Goal: Book appointment/travel/reservation

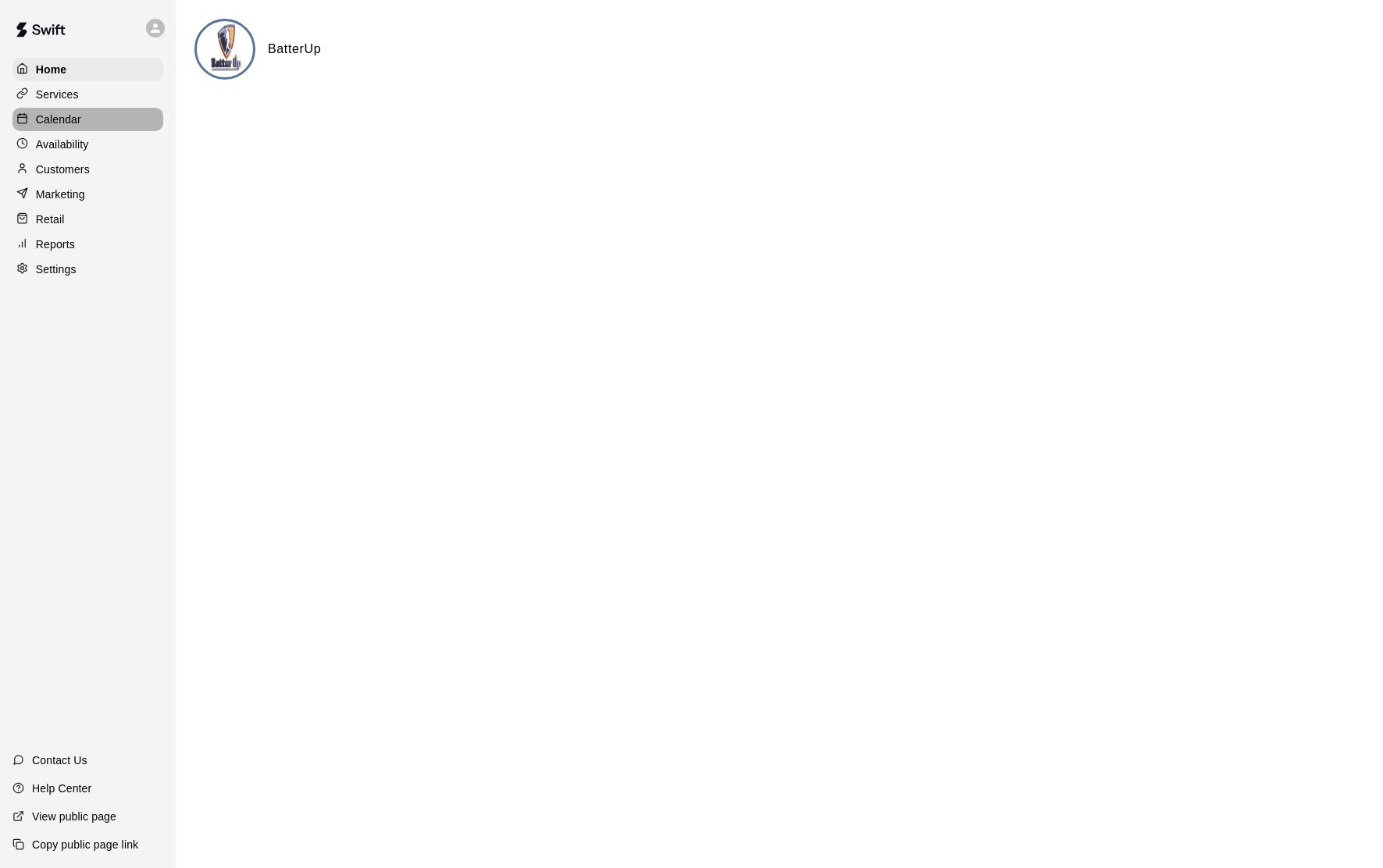
click at [67, 131] on div "Calendar" at bounding box center [87, 119] width 150 height 24
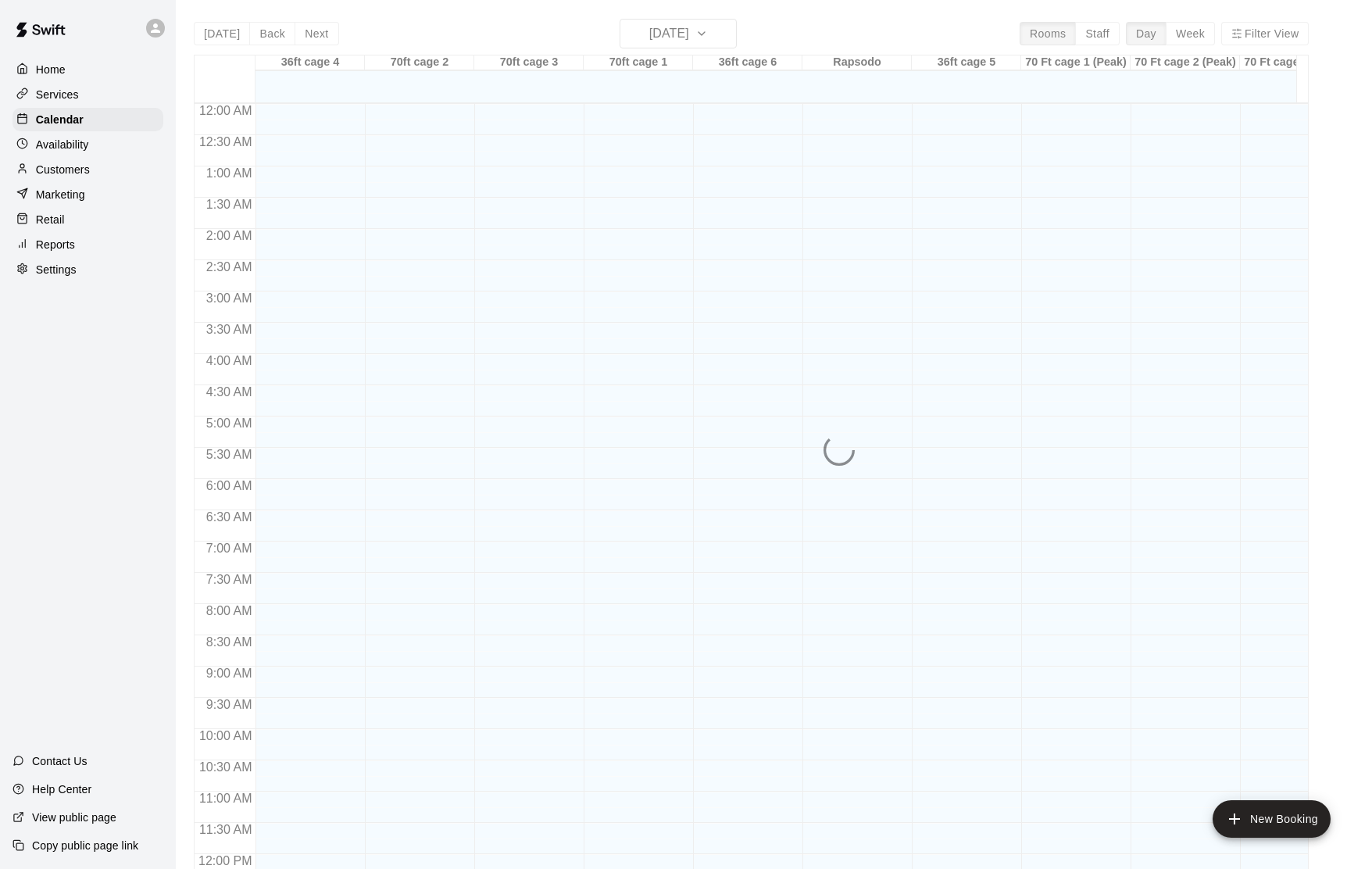
scroll to position [670, 0]
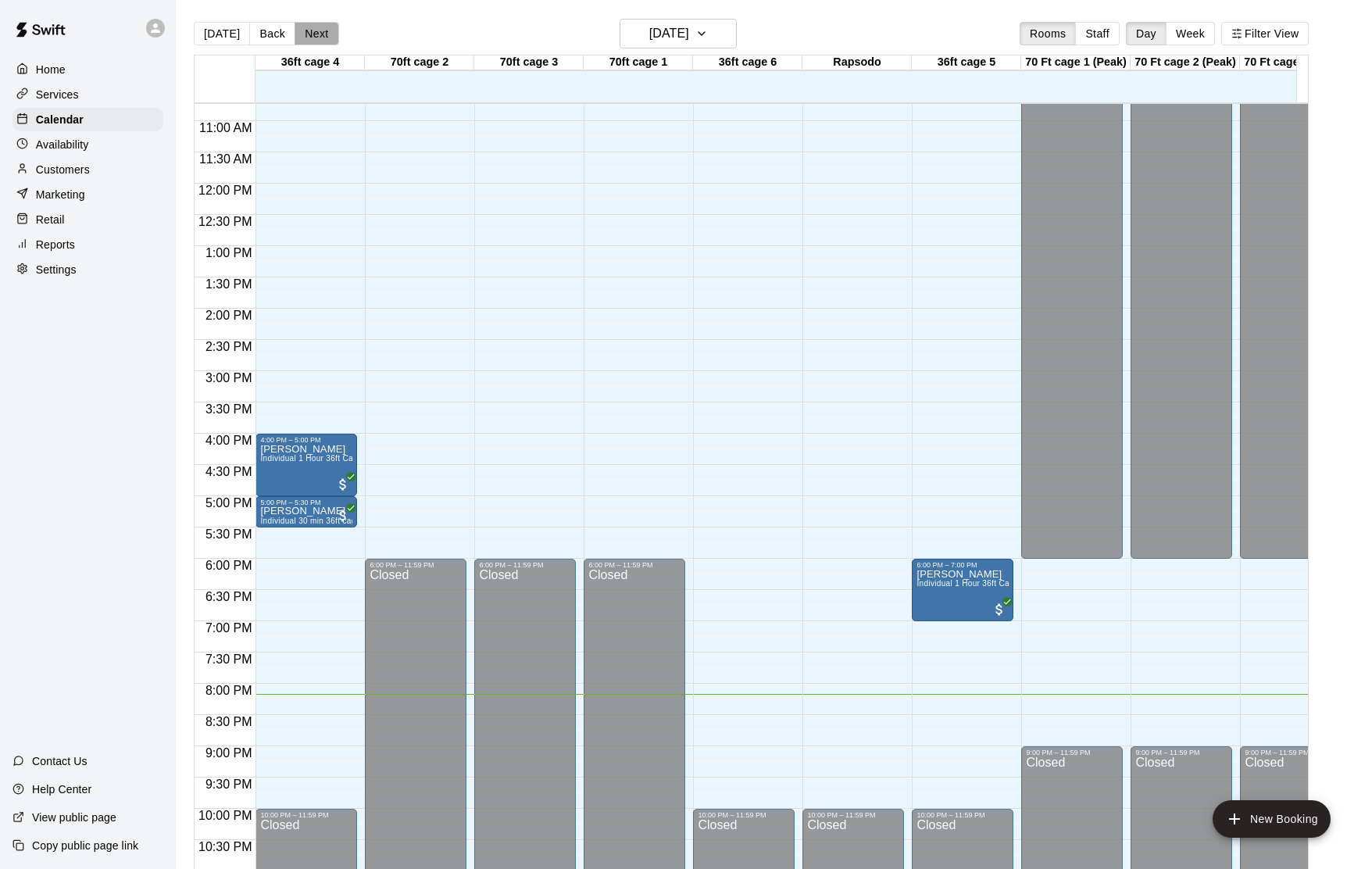
click at [305, 34] on button "Next" at bounding box center [316, 34] width 44 height 24
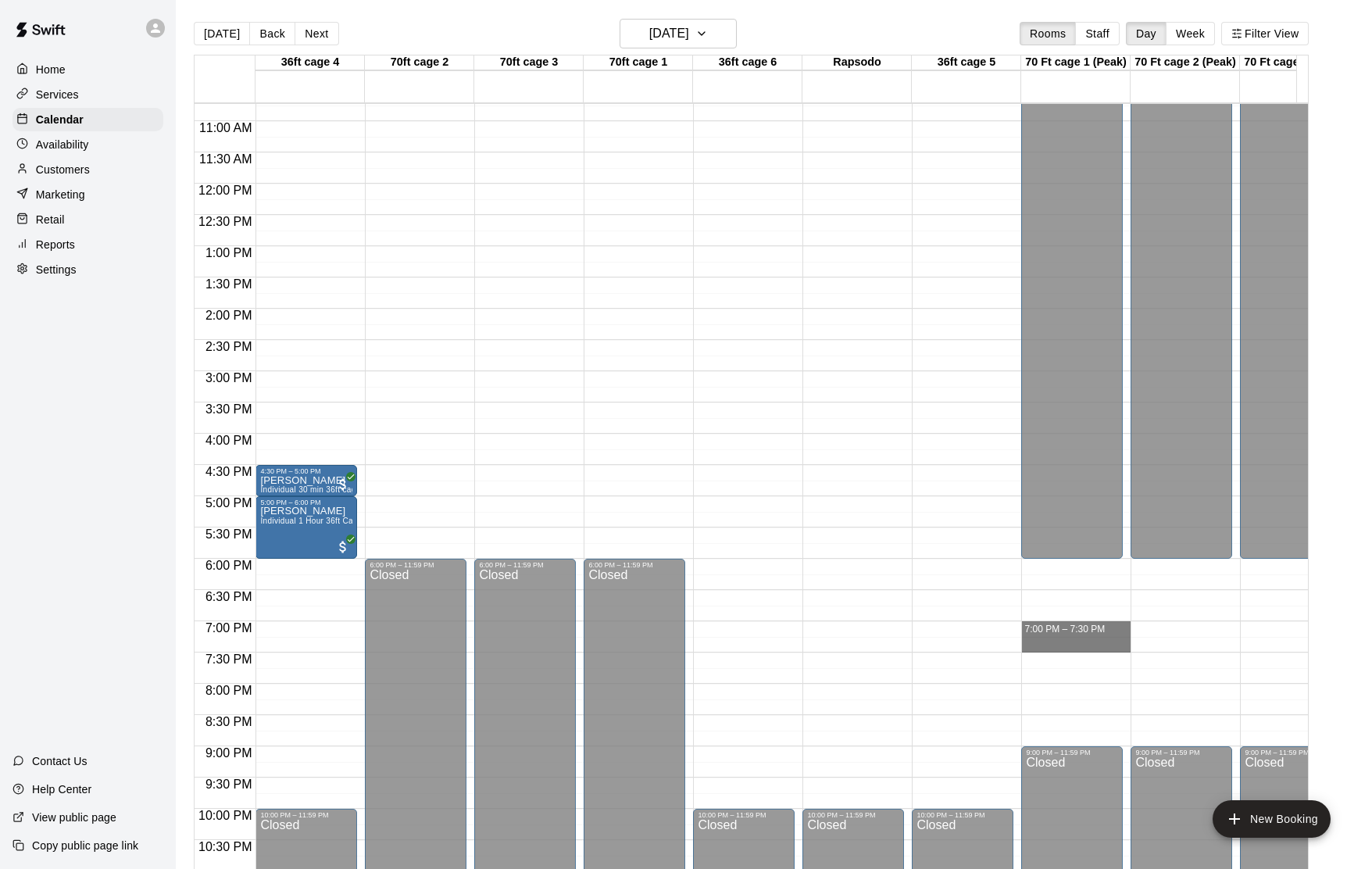
drag, startPoint x: 1047, startPoint y: 625, endPoint x: 1045, endPoint y: 649, distance: 24.1
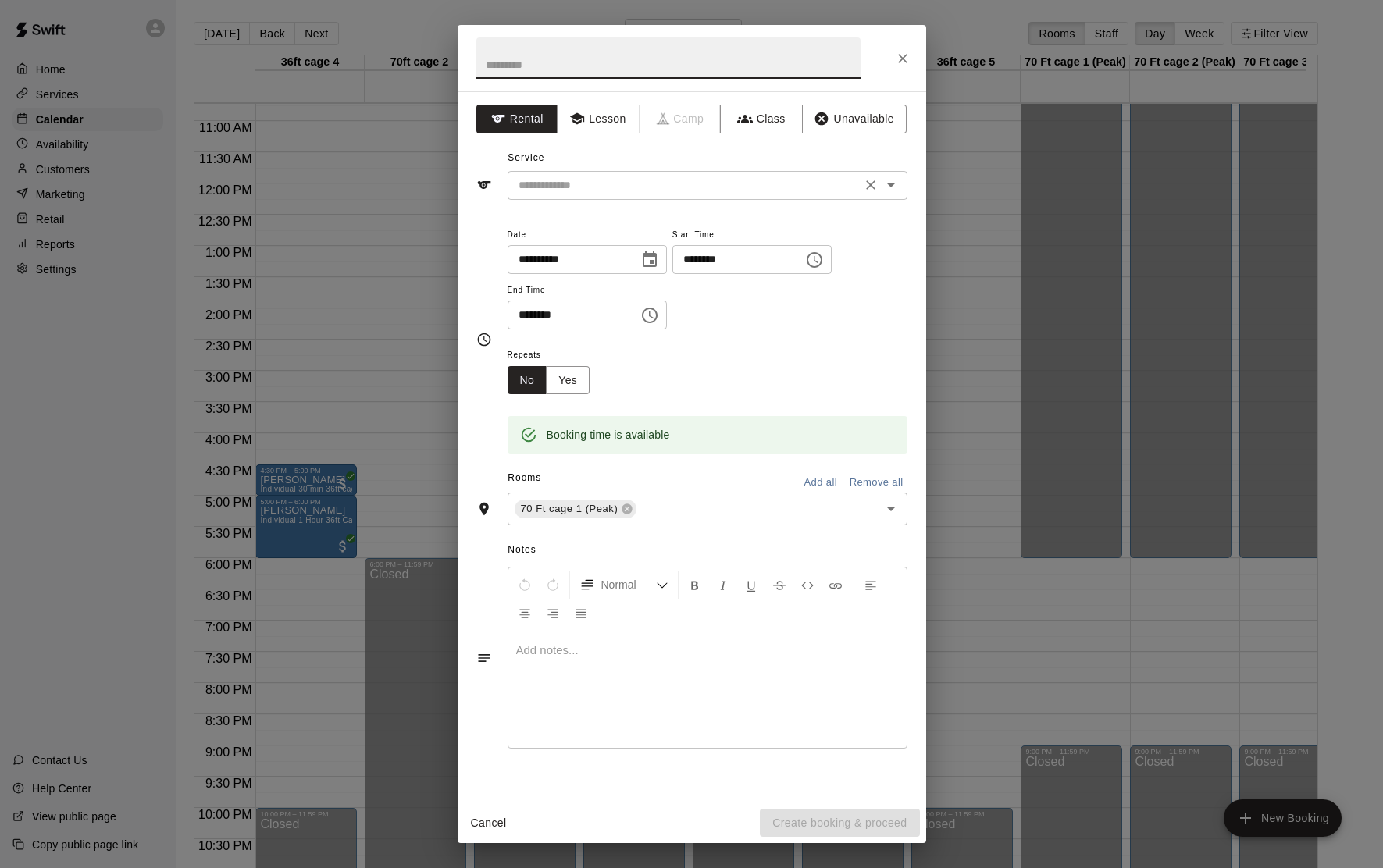
click at [600, 185] on input "text" at bounding box center [685, 185] width 345 height 20
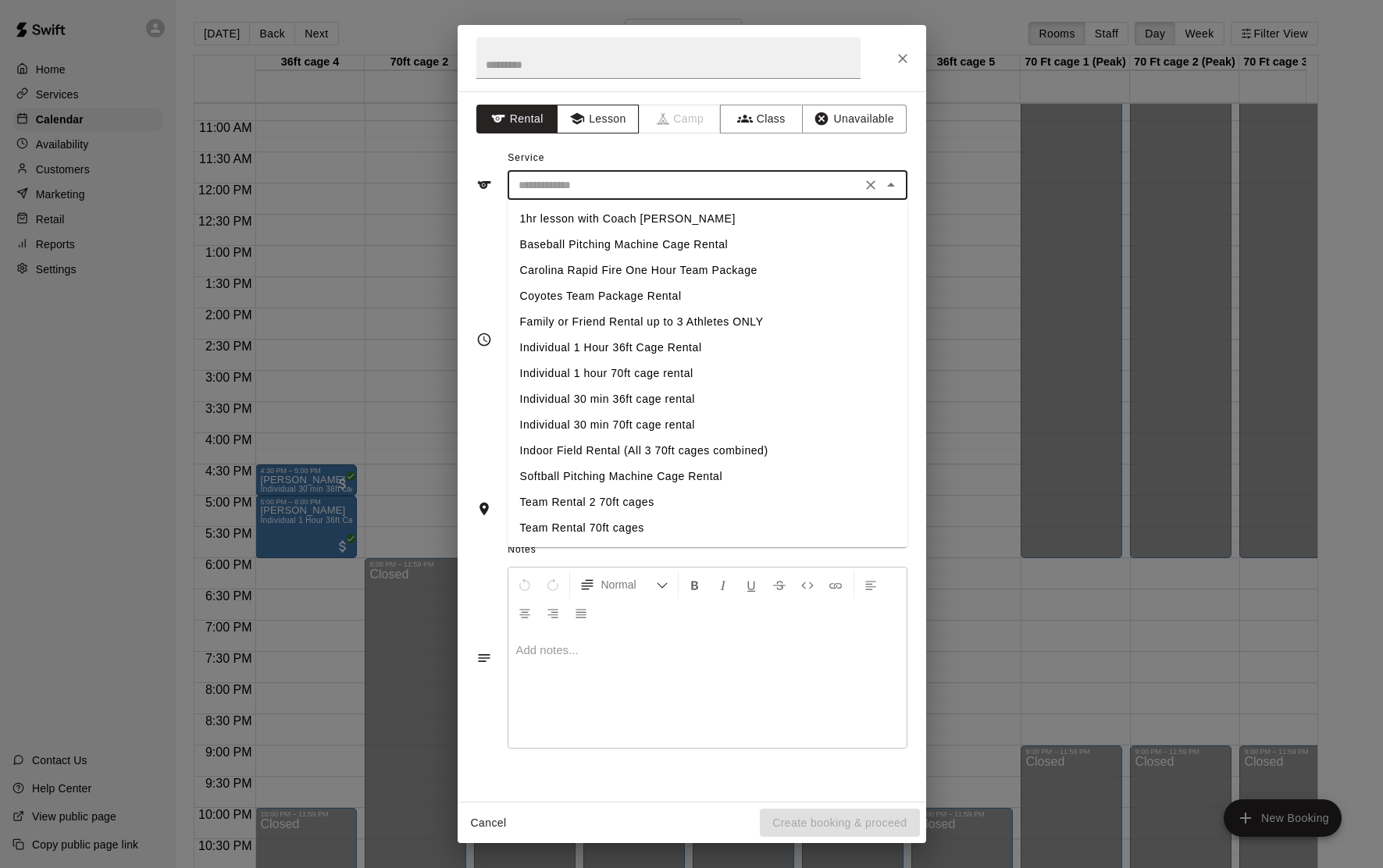
click at [594, 115] on button "Lesson" at bounding box center [597, 118] width 82 height 29
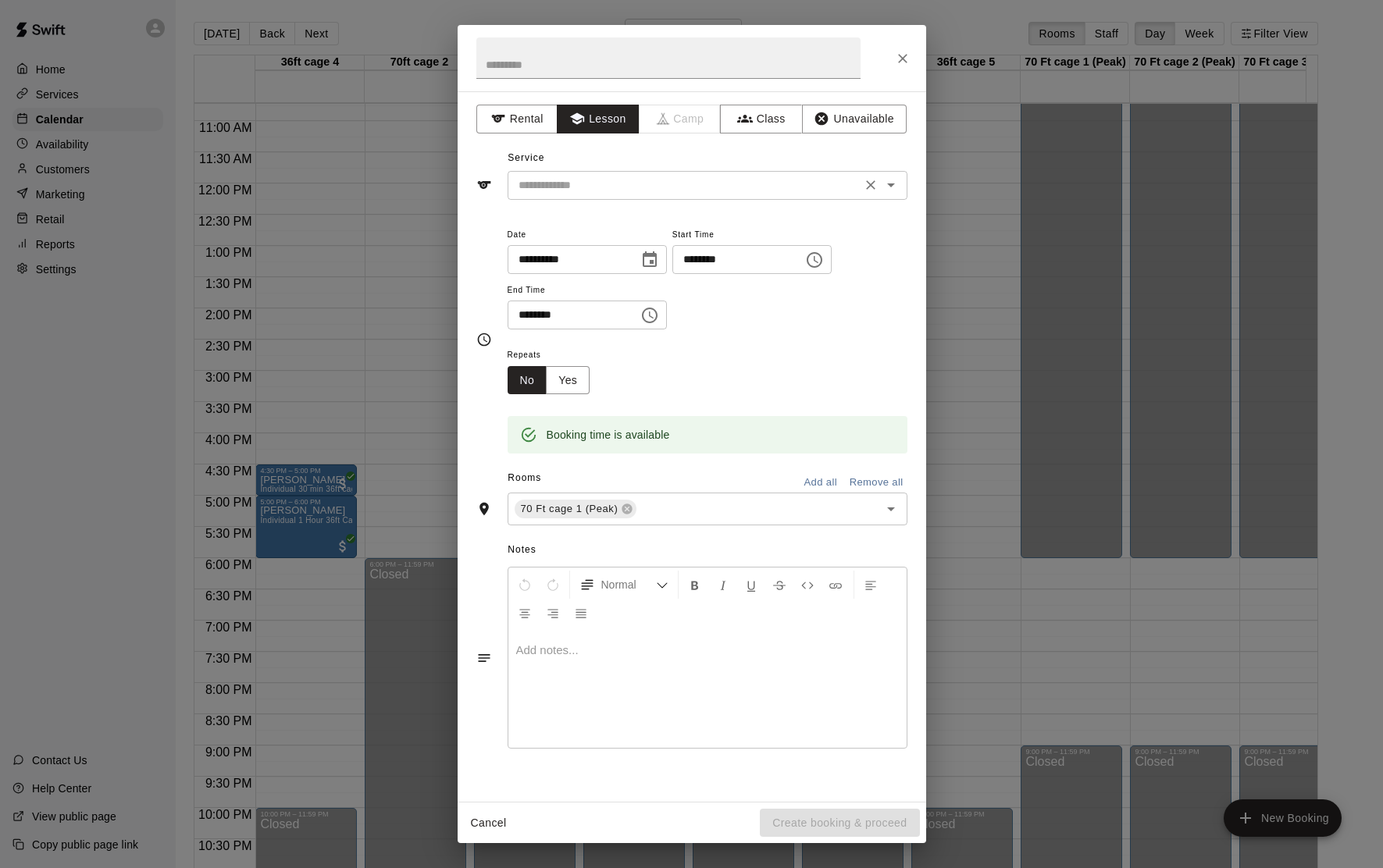
click at [600, 196] on div "​" at bounding box center [707, 185] width 399 height 29
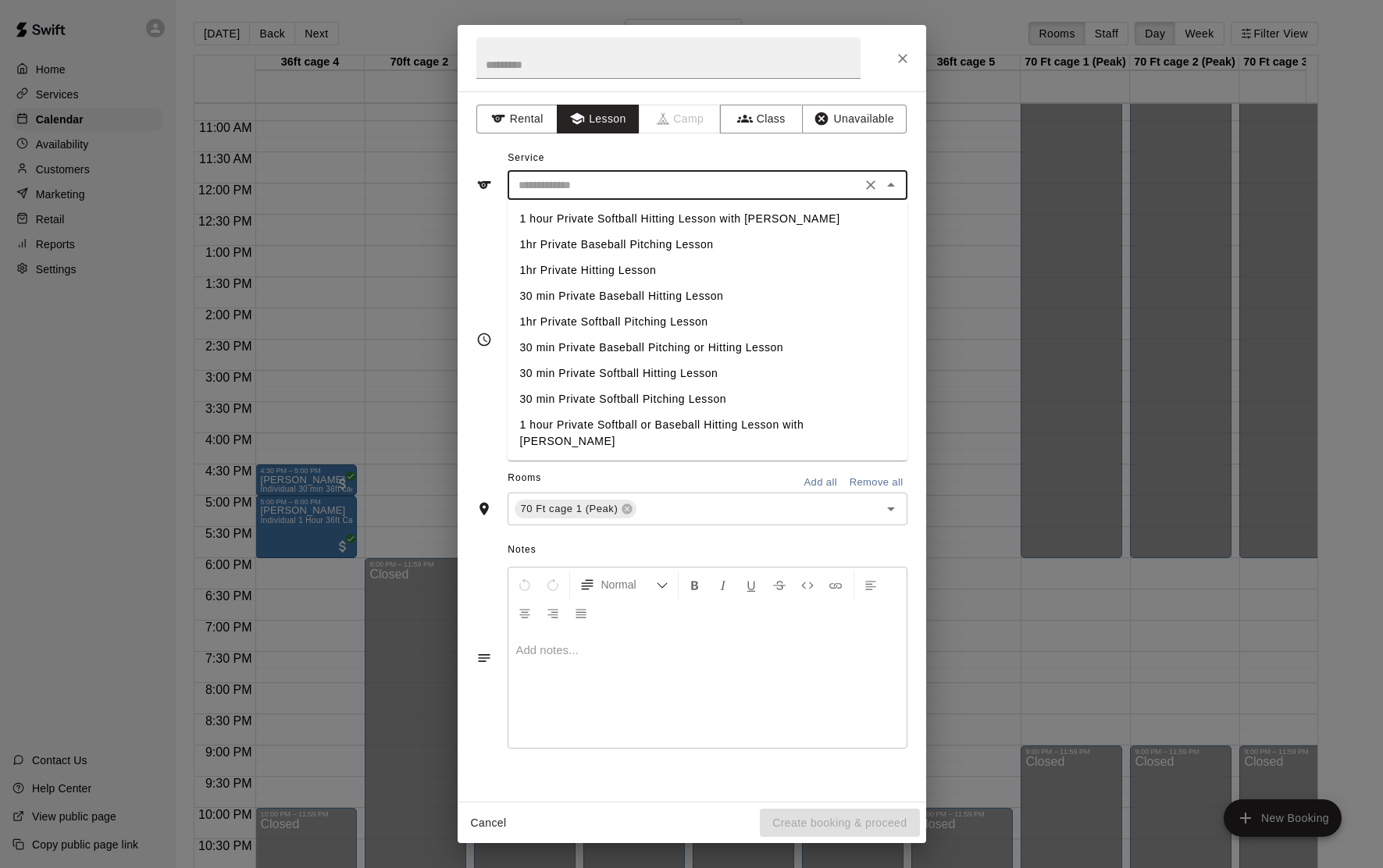
click at [581, 372] on li "30 min Private Softball Hitting Lesson" at bounding box center [707, 374] width 399 height 26
type input "**********"
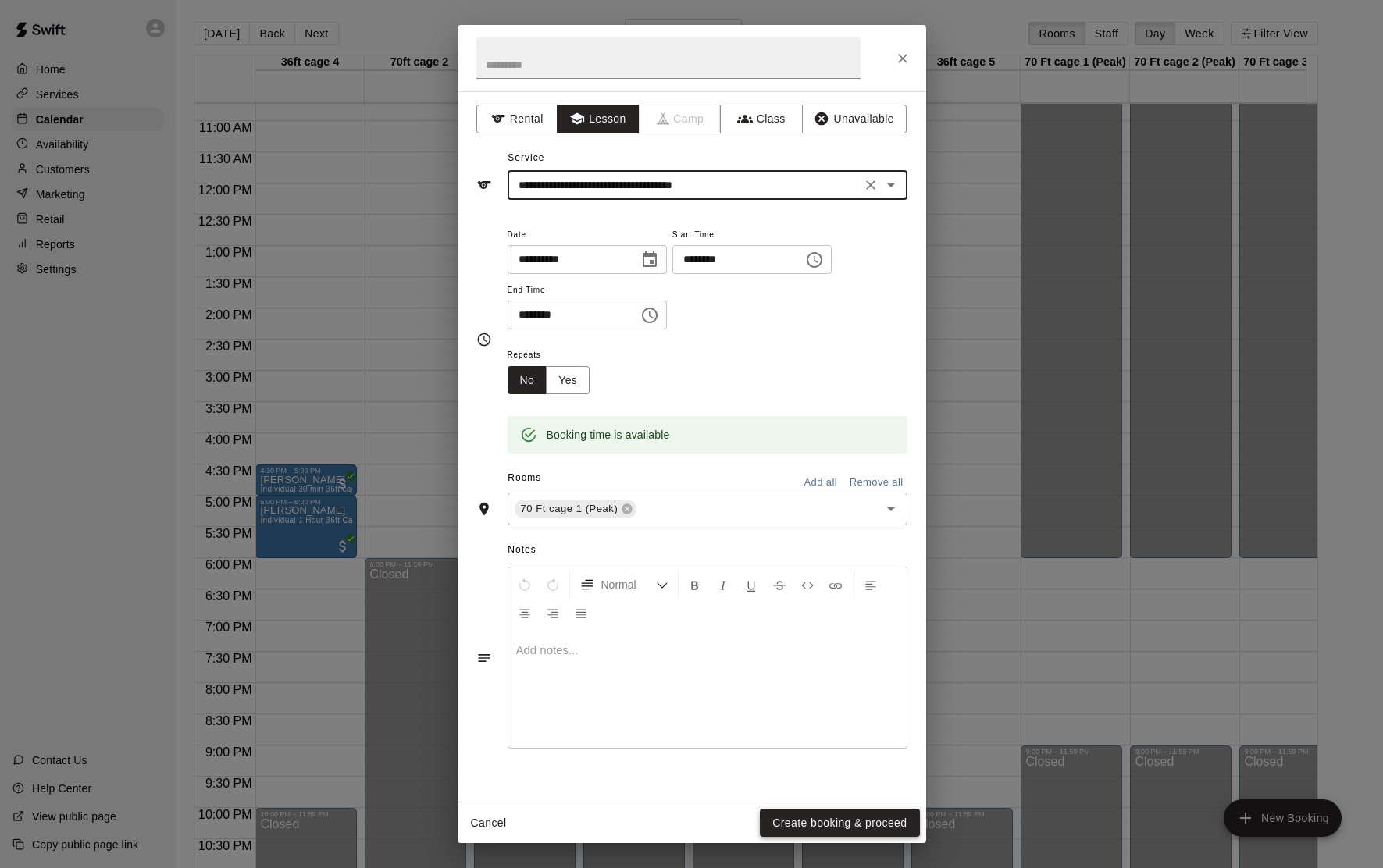
click at [844, 824] on button "Create booking & proceed" at bounding box center [839, 822] width 159 height 29
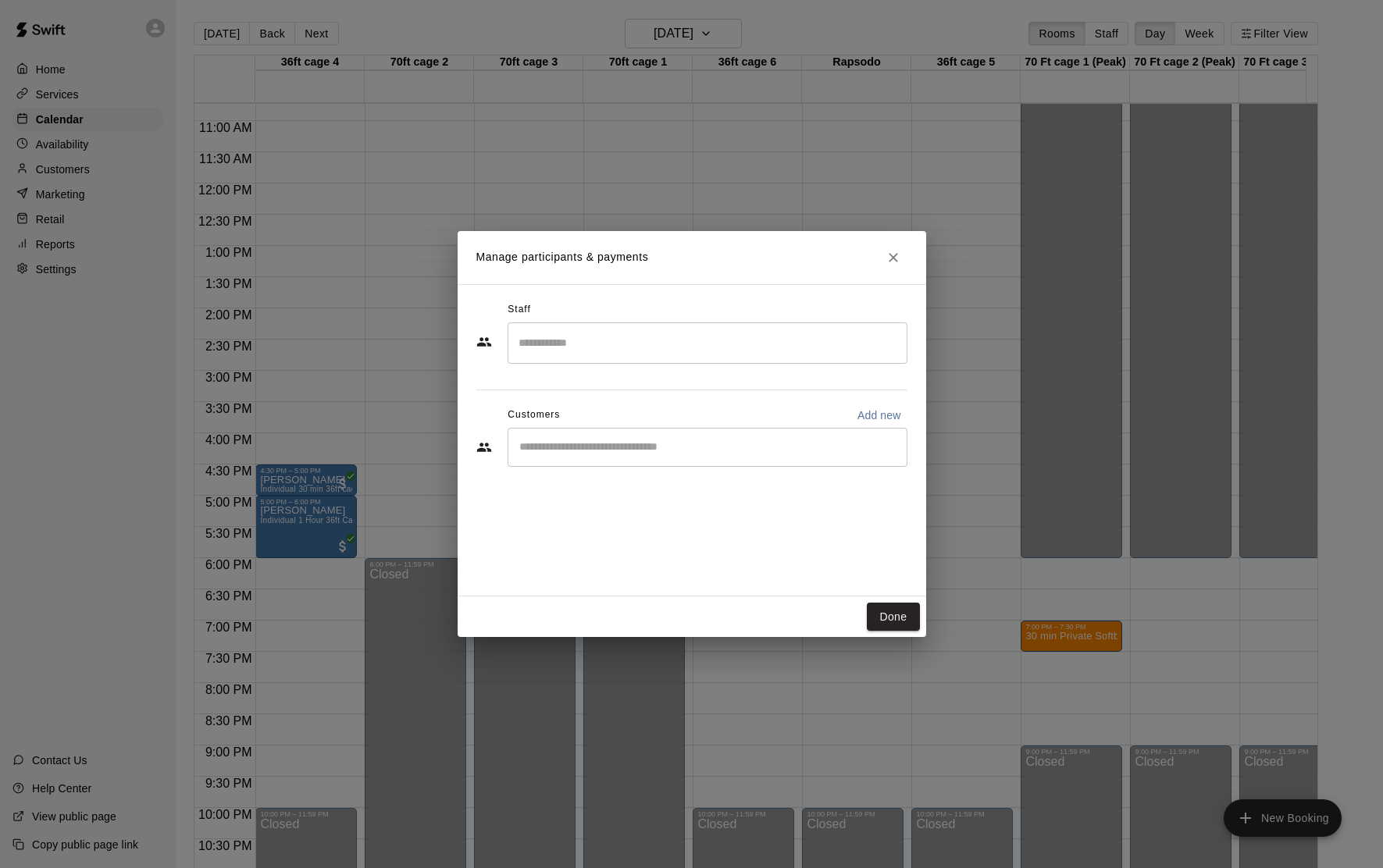
click at [613, 332] on input "Search staff" at bounding box center [707, 342] width 386 height 27
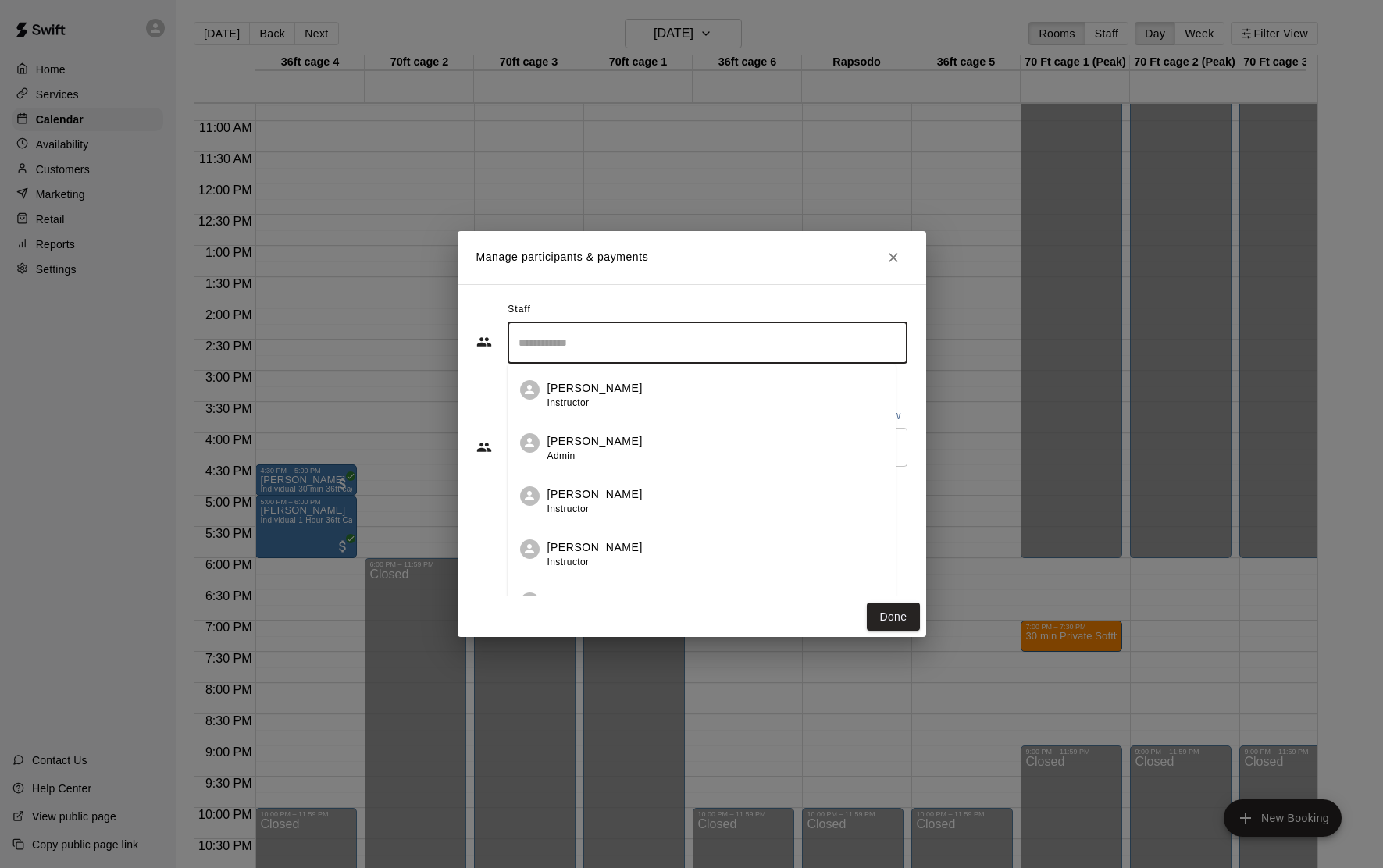
click at [627, 437] on p "[PERSON_NAME]" at bounding box center [595, 441] width 96 height 16
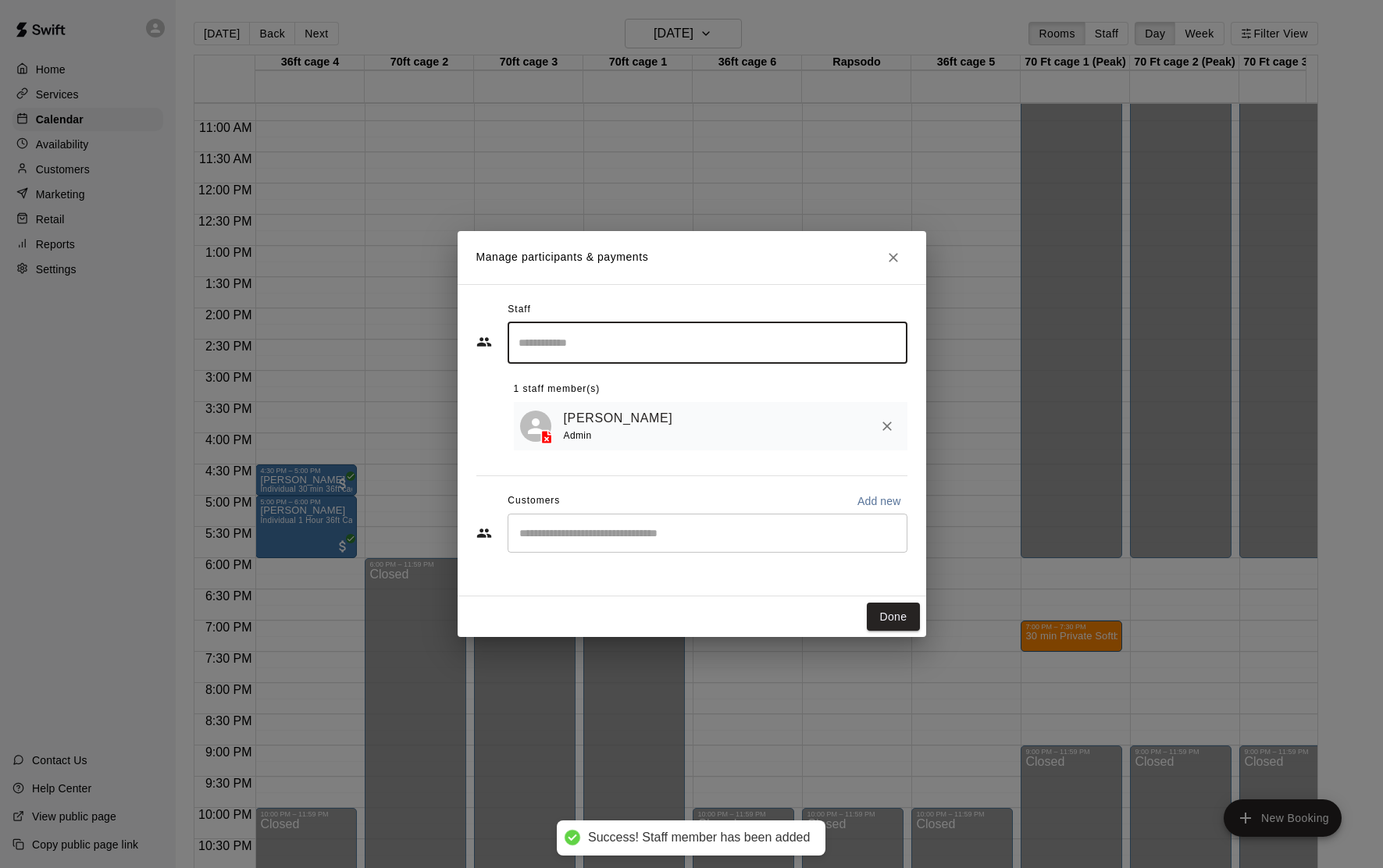
click at [544, 533] on input "Start typing to search customers..." at bounding box center [707, 532] width 386 height 16
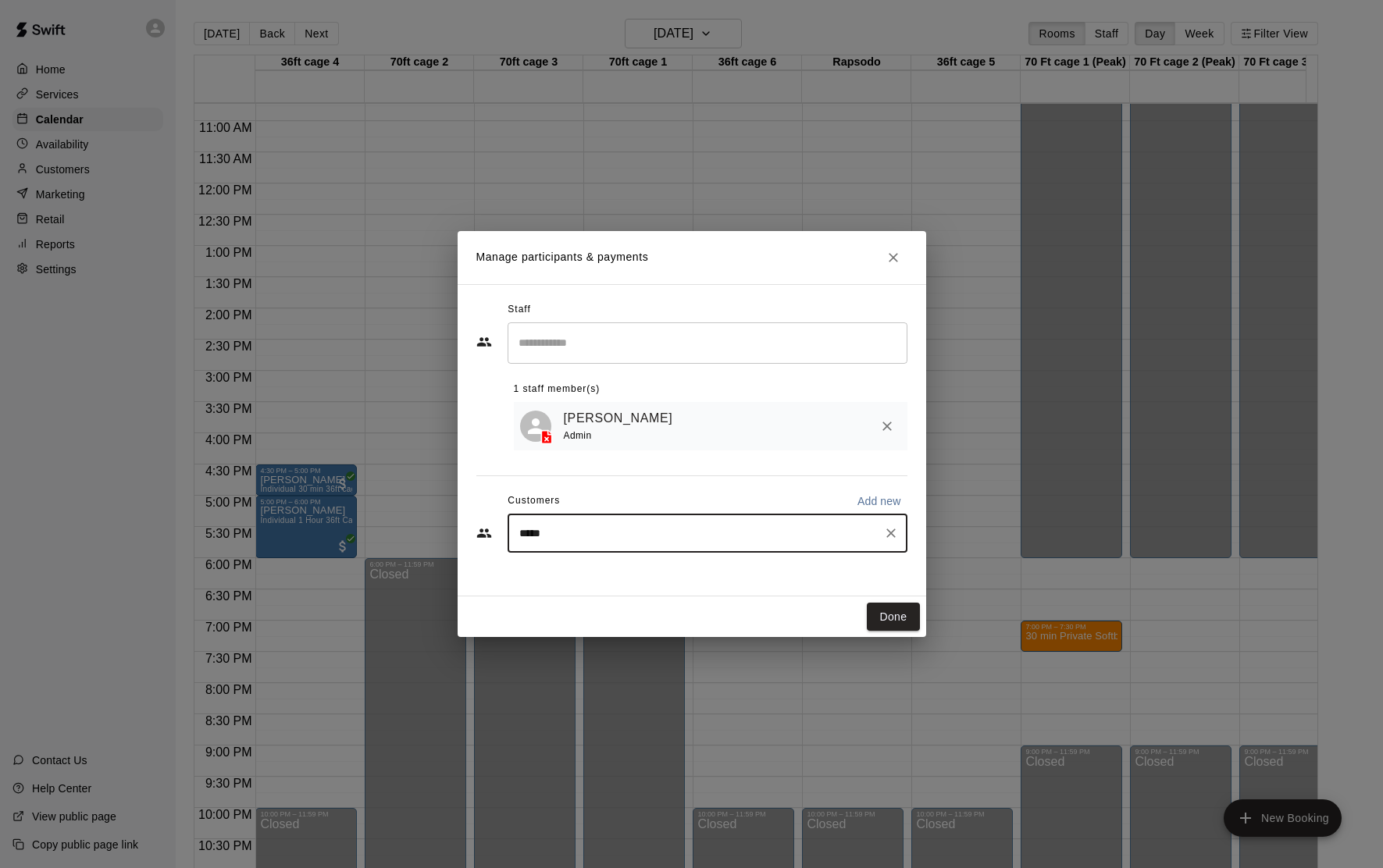
type input "******"
click at [737, 572] on div "[PERSON_NAME] Andrade [EMAIL_ADDRESS][PERSON_NAME][DOMAIN_NAME]" at bounding box center [723, 580] width 344 height 33
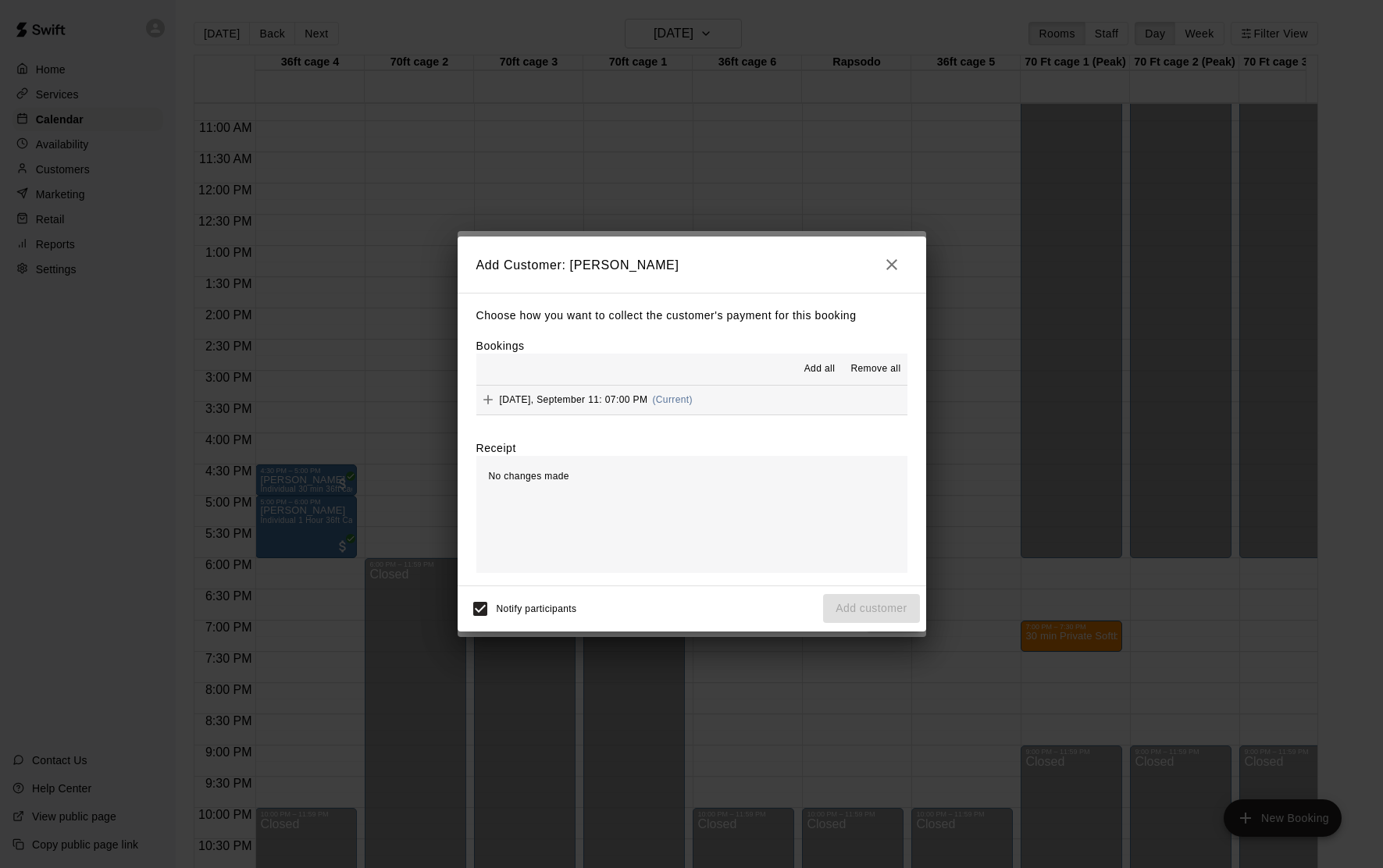
click at [648, 400] on span "[DATE], September 11: 07:00 PM" at bounding box center [574, 399] width 149 height 11
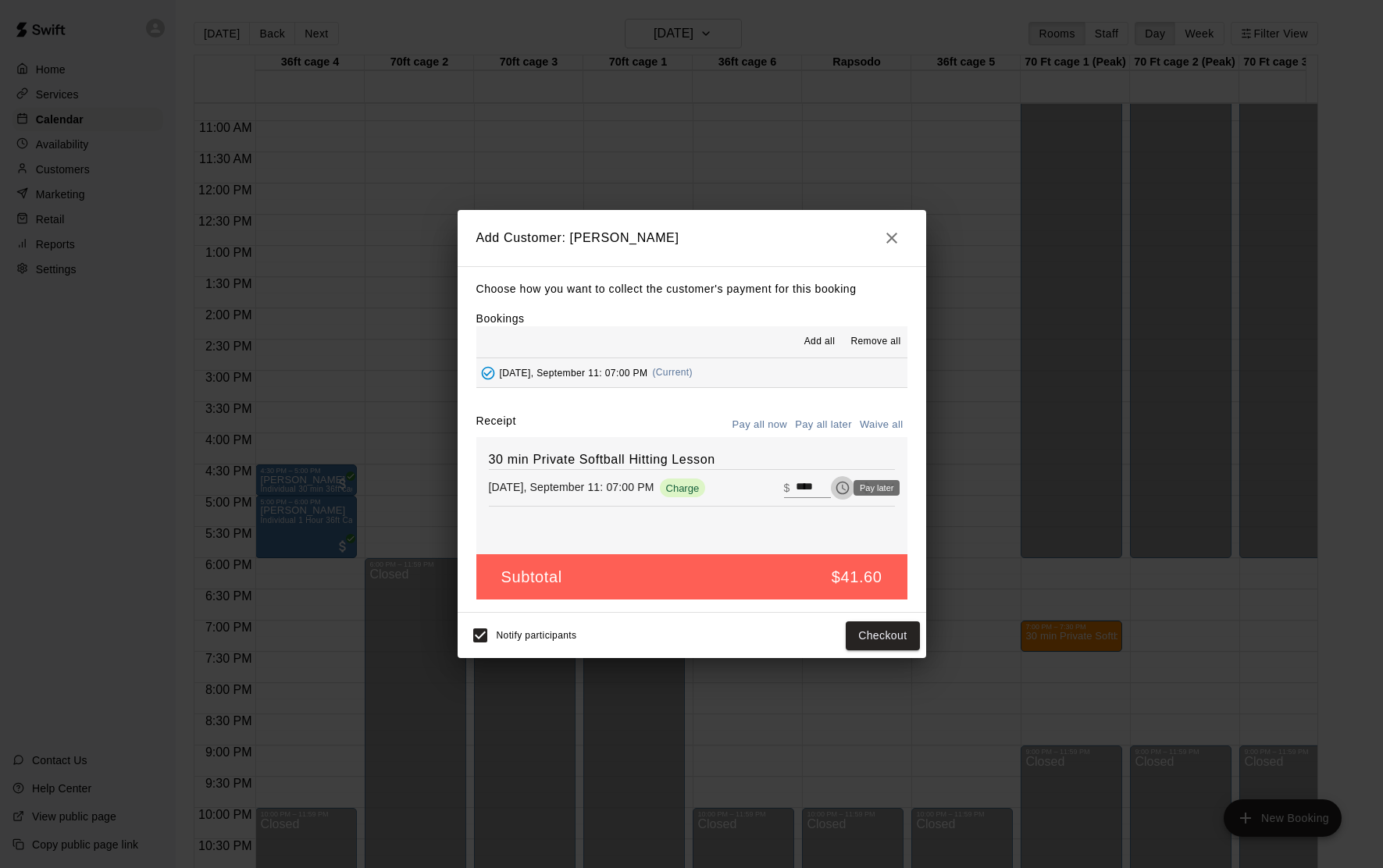
click at [835, 486] on icon "Pay later" at bounding box center [842, 487] width 16 height 16
click at [867, 635] on button "Add customer" at bounding box center [871, 635] width 96 height 29
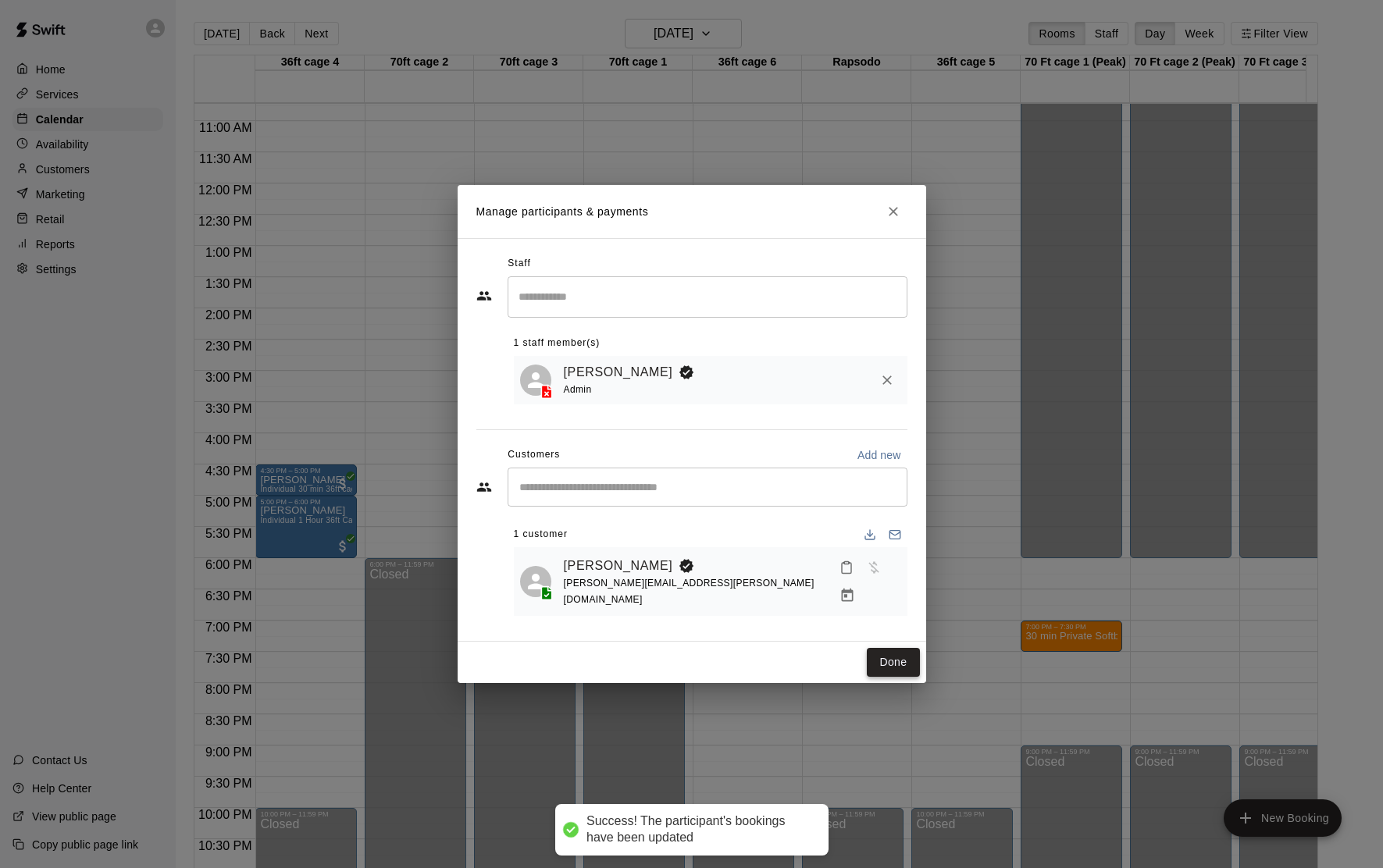
click at [889, 656] on button "Done" at bounding box center [893, 661] width 52 height 29
